Goal: Task Accomplishment & Management: Manage account settings

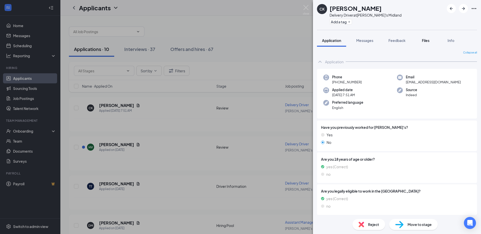
click at [422, 41] on div "Files" at bounding box center [426, 40] width 10 height 5
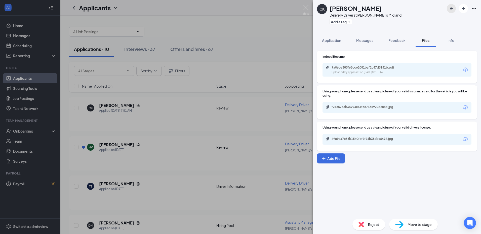
click at [453, 8] on icon "ArrowLeftNew" at bounding box center [451, 9] width 6 height 6
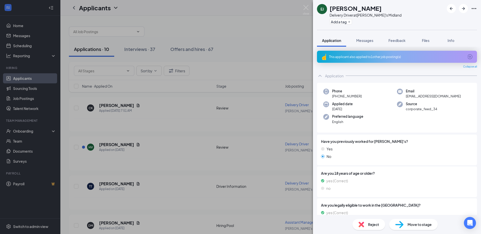
click at [146, 145] on div "EJ [PERSON_NAME] Delivery Driver at [PERSON_NAME]'s Midland Add a tag Applicati…" at bounding box center [240, 117] width 481 height 234
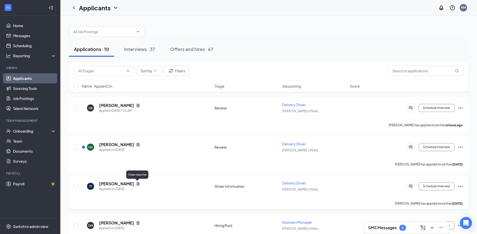
click at [137, 183] on icon "Document" at bounding box center [138, 184] width 4 height 4
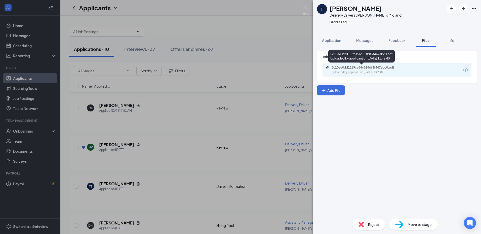
click at [360, 70] on div "5c10ae0dd1519ce56c818df3f447abc0.pdf Uploaded by applicant on [DATE] 11:42:40" at bounding box center [367, 70] width 82 height 9
